Goal: Communication & Community: Participate in discussion

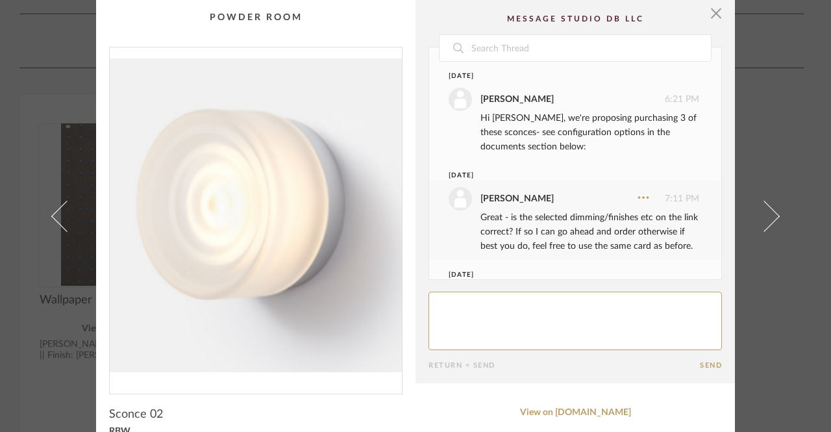
scroll to position [104, 0]
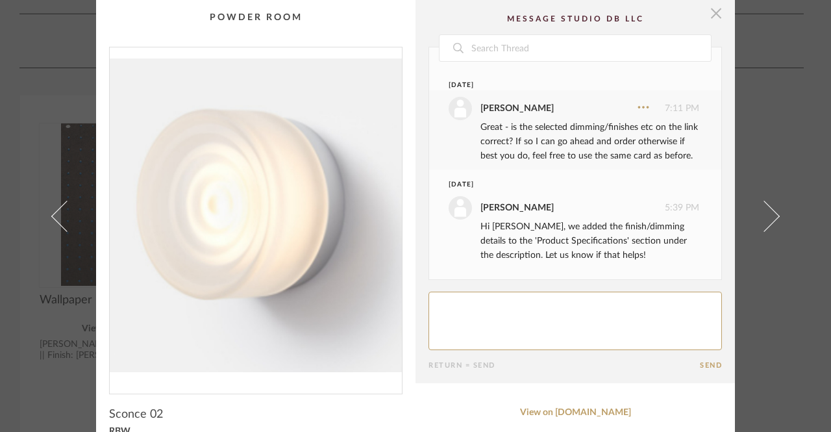
click at [709, 11] on span "button" at bounding box center [716, 13] width 26 height 26
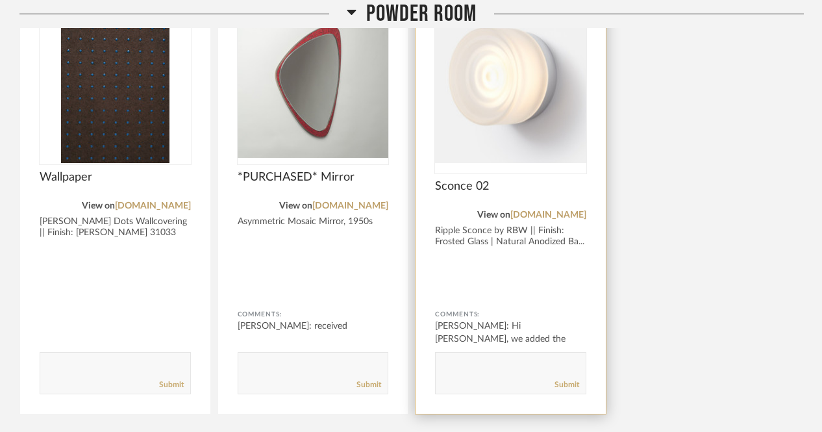
scroll to position [1335, 0]
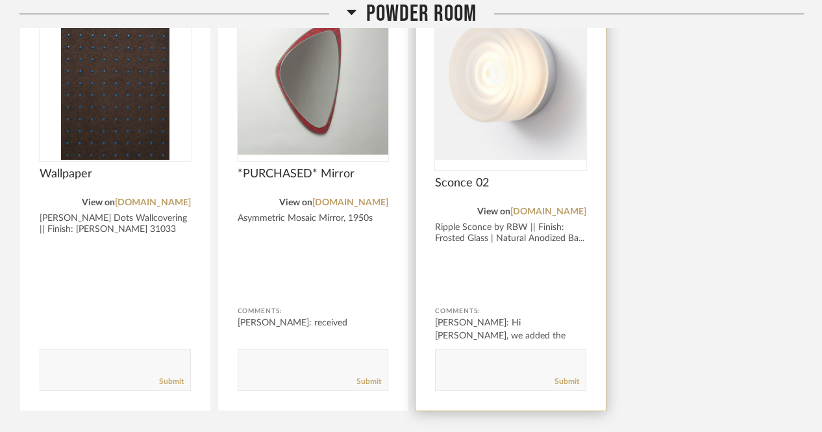
click at [478, 357] on textarea at bounding box center [510, 364] width 150 height 18
type textarea "received"
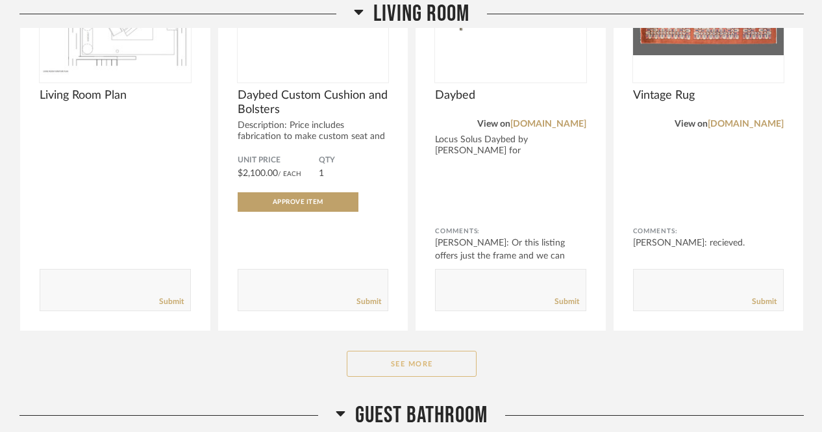
scroll to position [2483, 0]
click at [443, 358] on button "See More" at bounding box center [412, 363] width 130 height 26
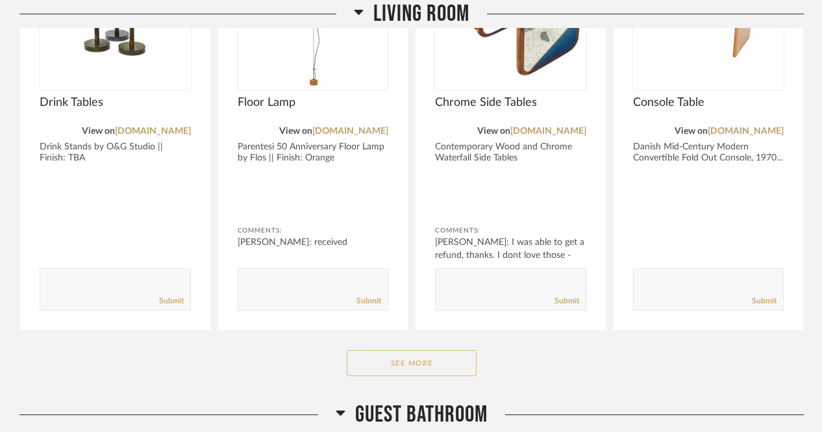
scroll to position [4317, 0]
click at [443, 358] on button "See More" at bounding box center [412, 362] width 130 height 26
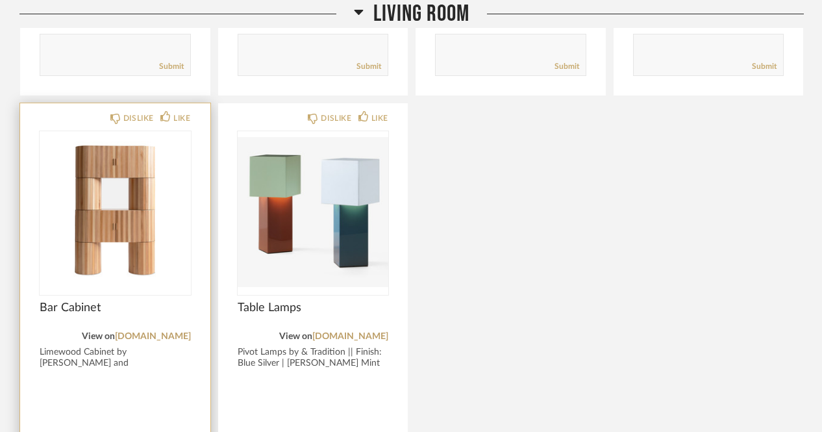
scroll to position [4661, 0]
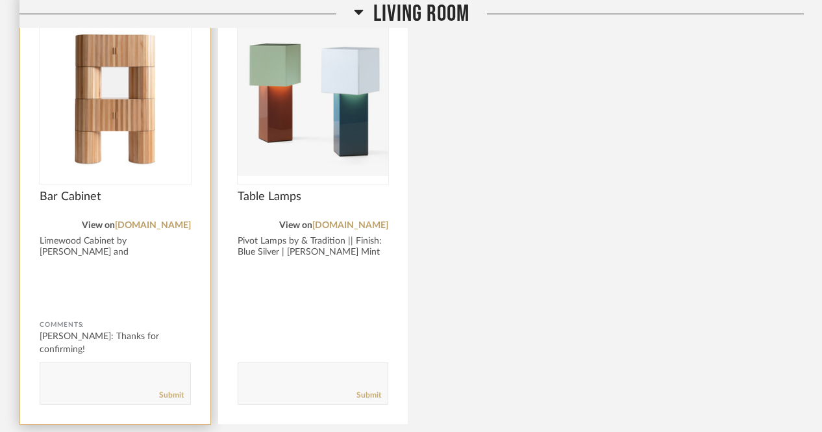
click at [116, 371] on textarea at bounding box center [115, 378] width 150 height 18
type textarea "recieved"
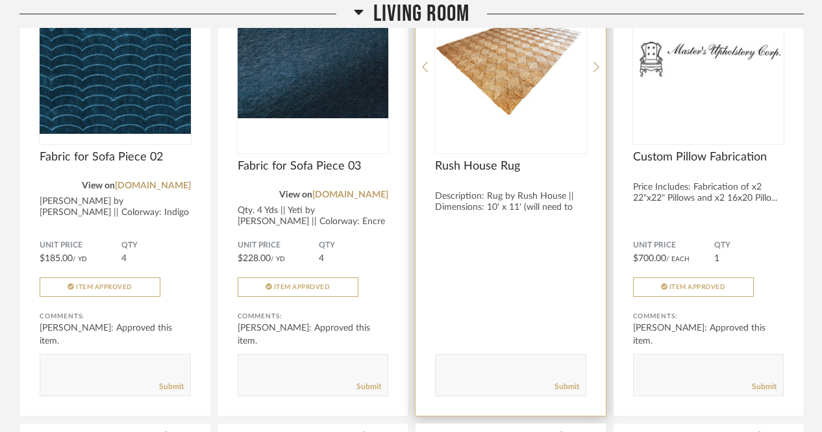
scroll to position [3317, 0]
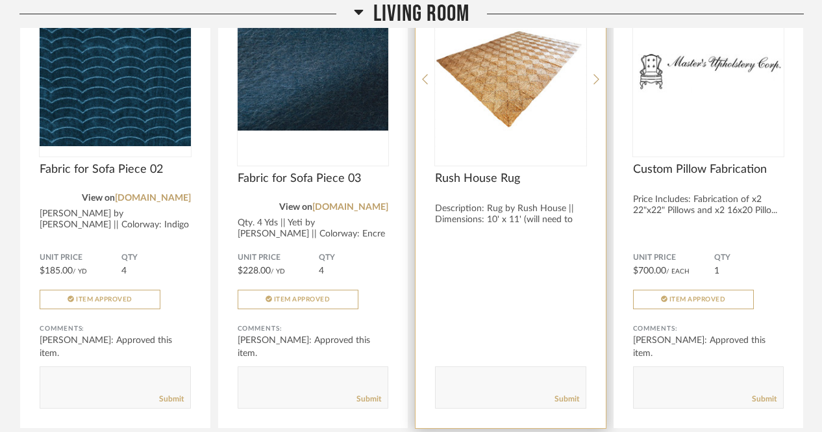
click at [500, 180] on span "Rush House Rug" at bounding box center [510, 178] width 151 height 14
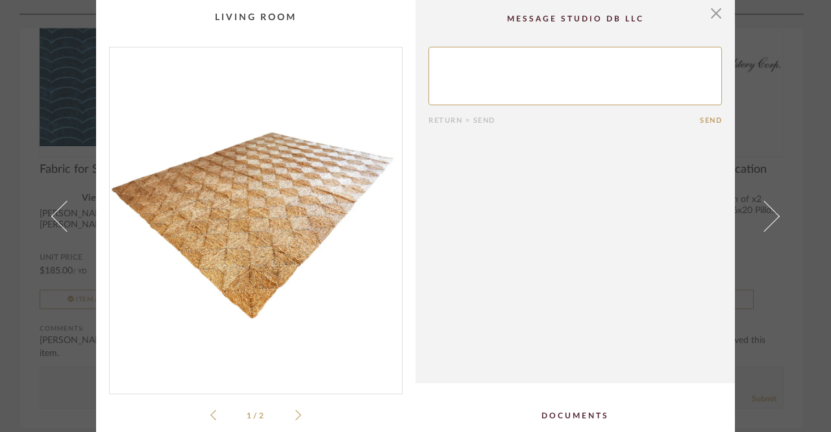
scroll to position [102, 0]
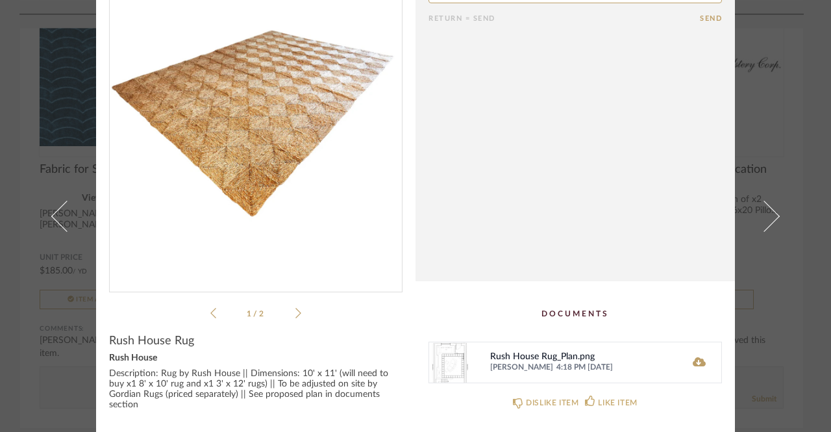
click at [562, 363] on div "[PERSON_NAME] 4:18 PM [DATE]" at bounding box center [581, 367] width 183 height 10
click at [695, 360] on icon at bounding box center [698, 361] width 13 height 9
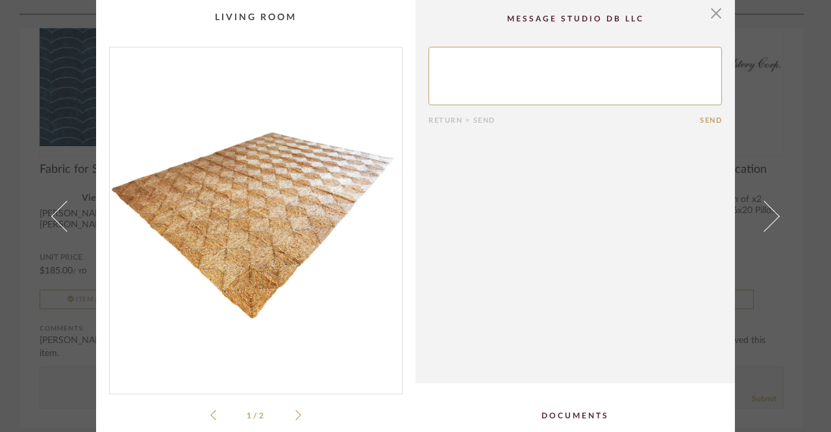
click at [619, 47] on textarea at bounding box center [574, 76] width 293 height 58
type textarea "ordered."
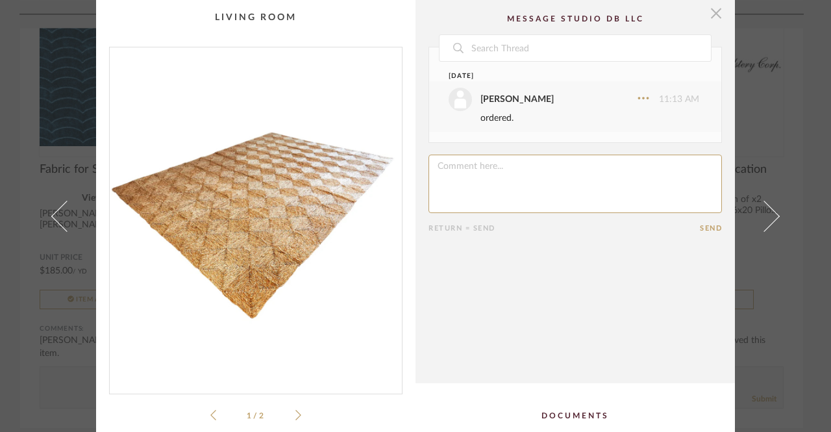
click at [716, 10] on span "button" at bounding box center [716, 13] width 26 height 26
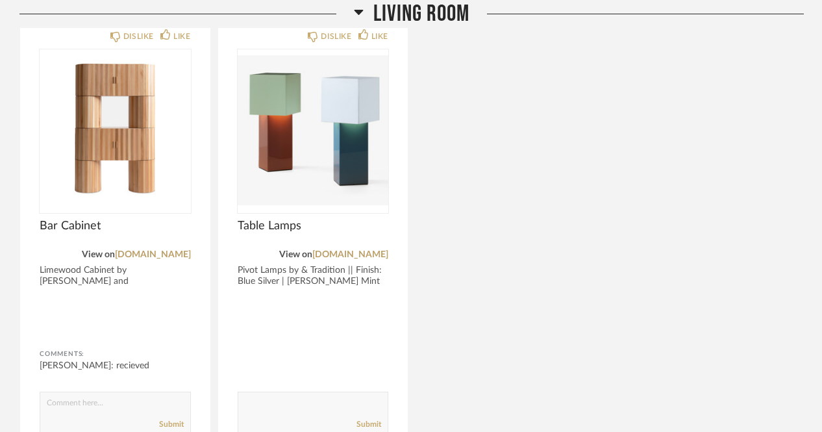
scroll to position [4649, 0]
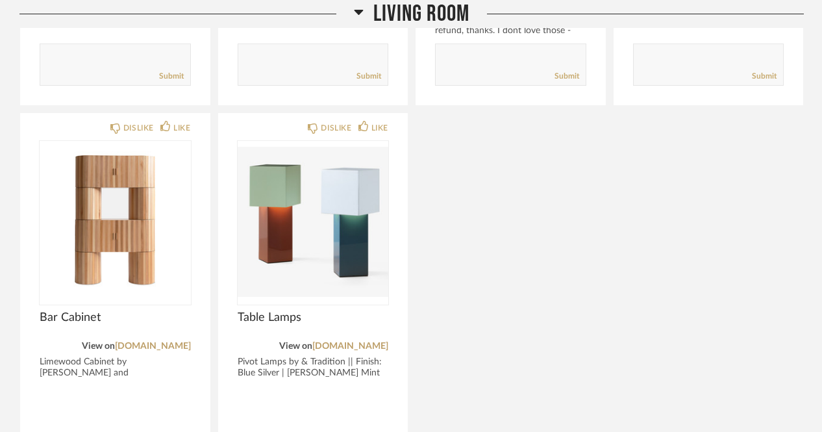
scroll to position [4539, 0]
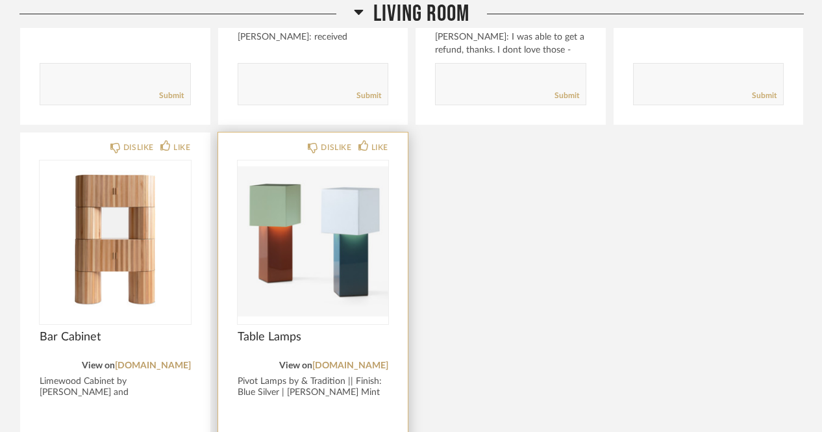
click at [341, 212] on div at bounding box center [313, 241] width 151 height 162
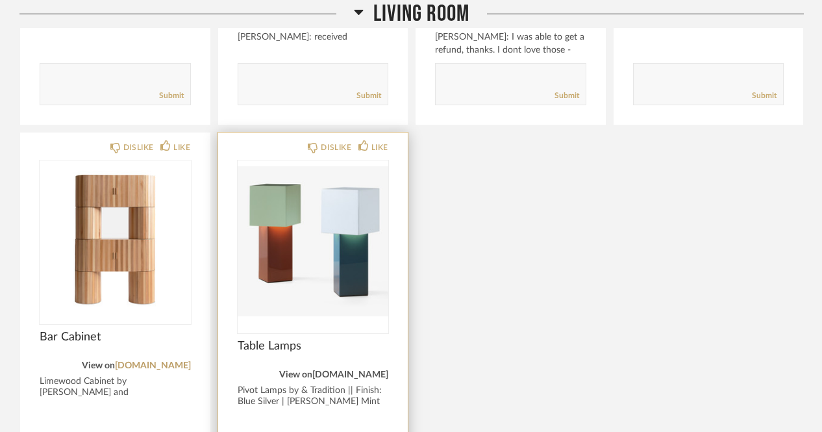
click at [340, 370] on link "[DOMAIN_NAME]" at bounding box center [350, 374] width 76 height 9
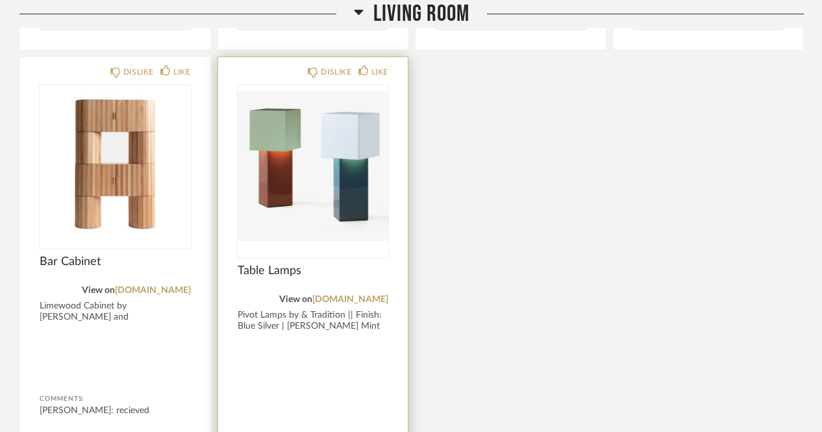
click at [266, 264] on span "Table Lamps" at bounding box center [313, 270] width 151 height 14
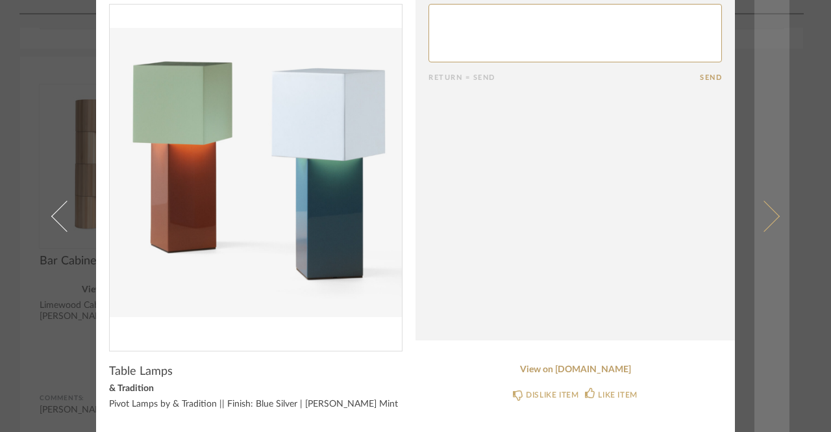
scroll to position [0, 0]
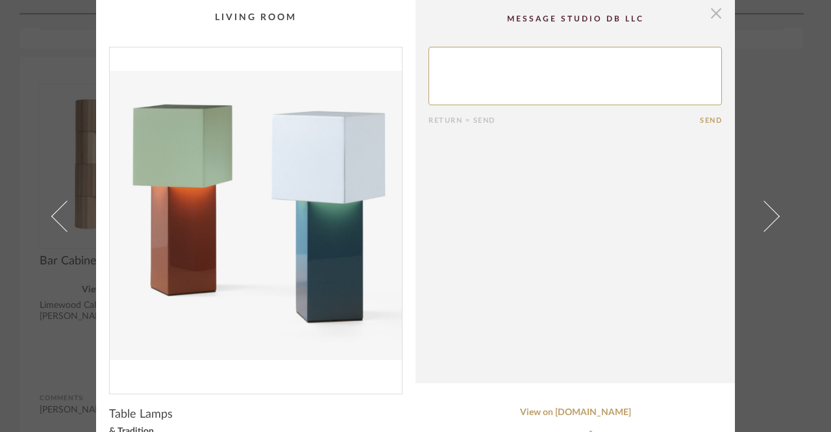
click at [710, 12] on span "button" at bounding box center [716, 13] width 26 height 26
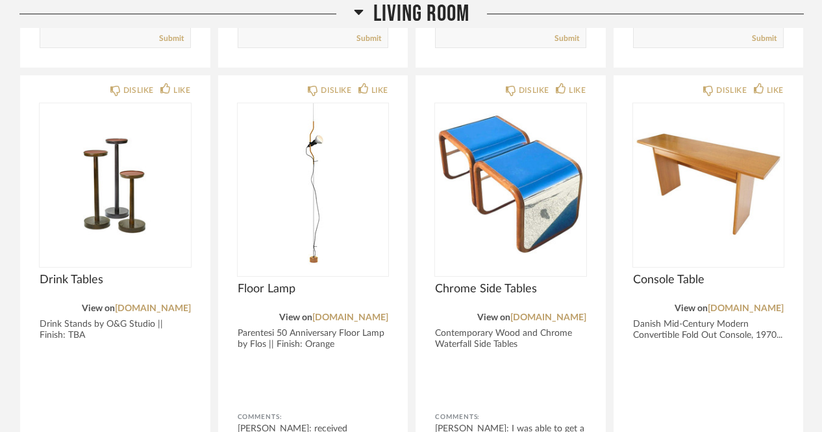
scroll to position [4149, 0]
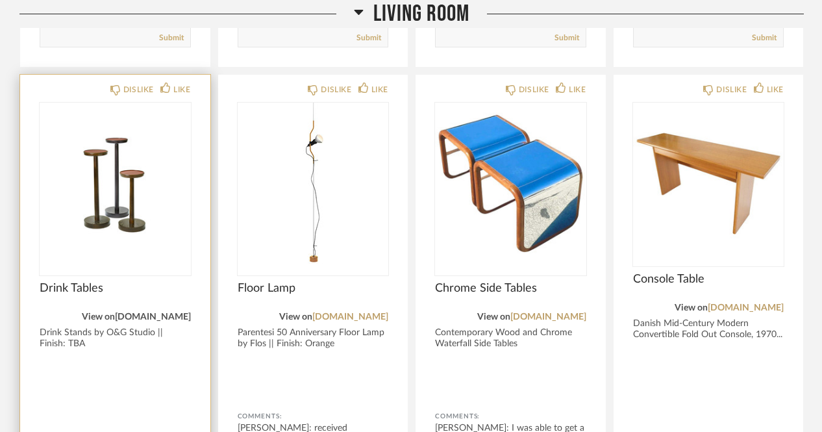
click at [152, 313] on link "[DOMAIN_NAME]" at bounding box center [153, 316] width 76 height 9
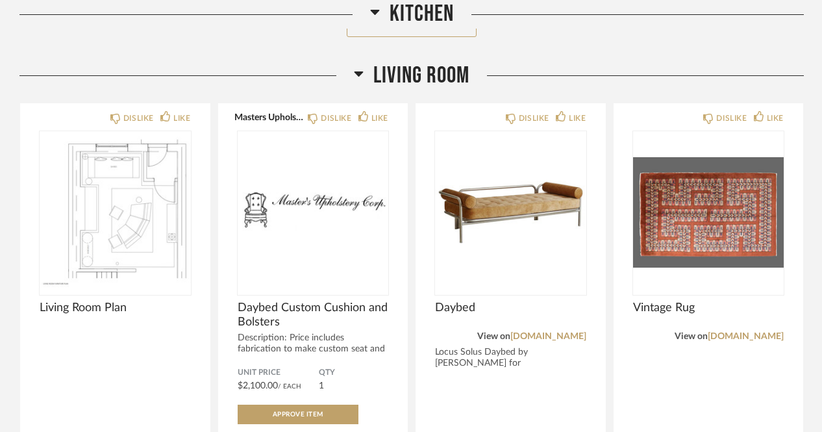
scroll to position [2270, 0]
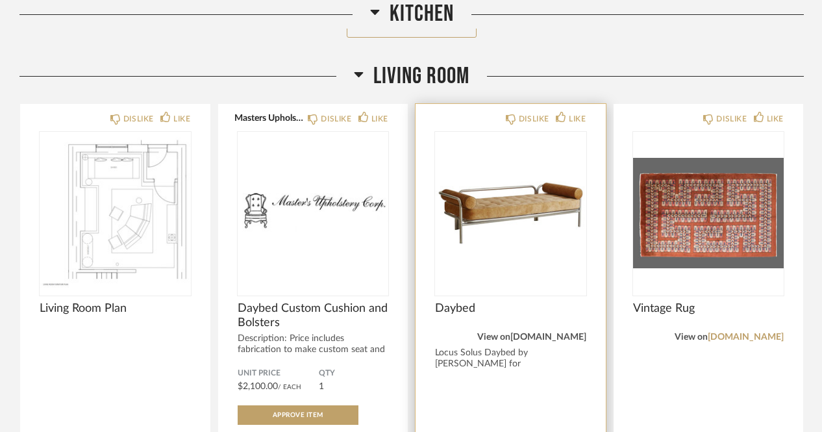
click at [559, 334] on link "[DOMAIN_NAME]" at bounding box center [548, 336] width 76 height 9
